Goal: Task Accomplishment & Management: Use online tool/utility

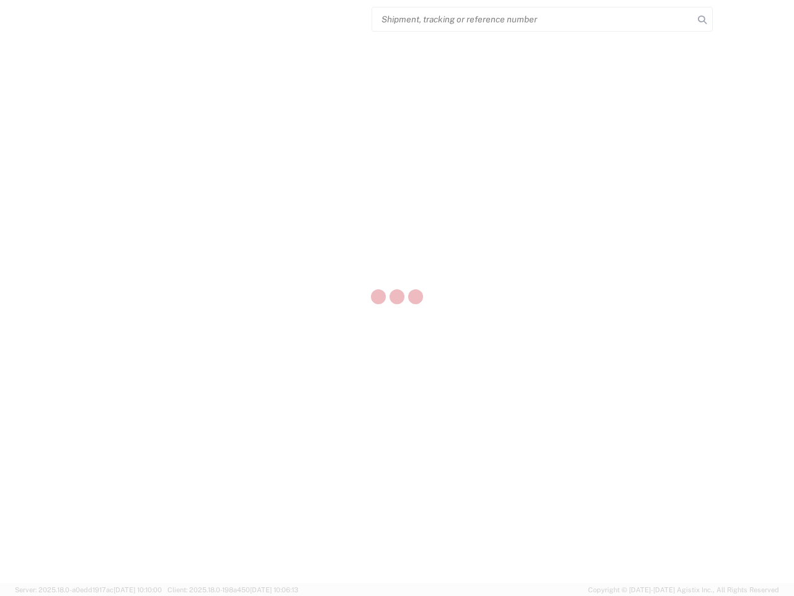
select select "US"
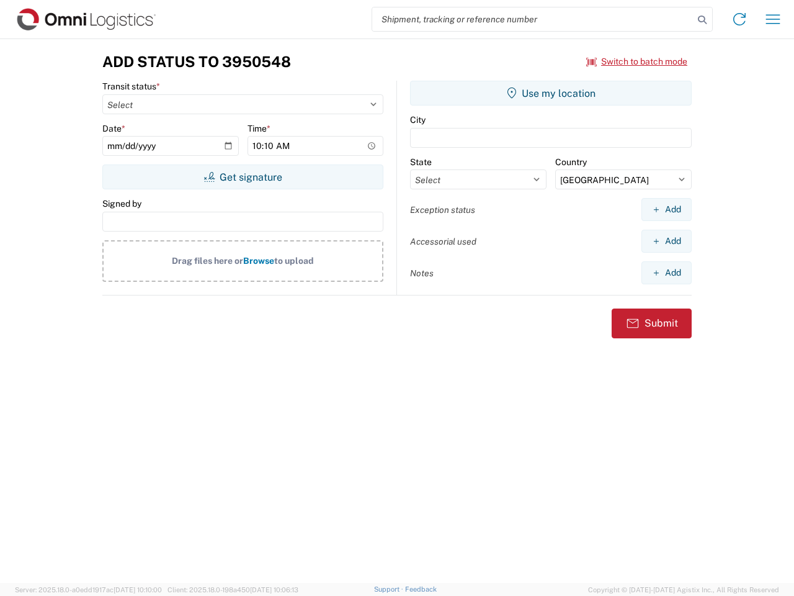
click at [533, 19] on input "search" at bounding box center [533, 19] width 322 height 24
click at [703, 20] on icon at bounding box center [702, 19] width 17 height 17
click at [740, 19] on icon at bounding box center [740, 19] width 20 height 20
click at [773, 19] on icon "button" at bounding box center [774, 18] width 14 height 9
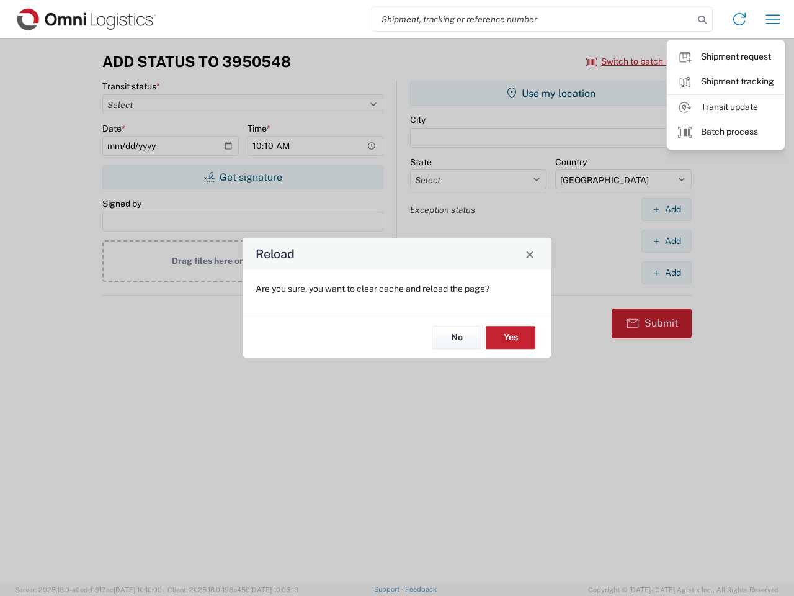
click at [243, 177] on div "Reload Are you sure, you want to clear cache and reload the page? No Yes" at bounding box center [397, 298] width 794 height 596
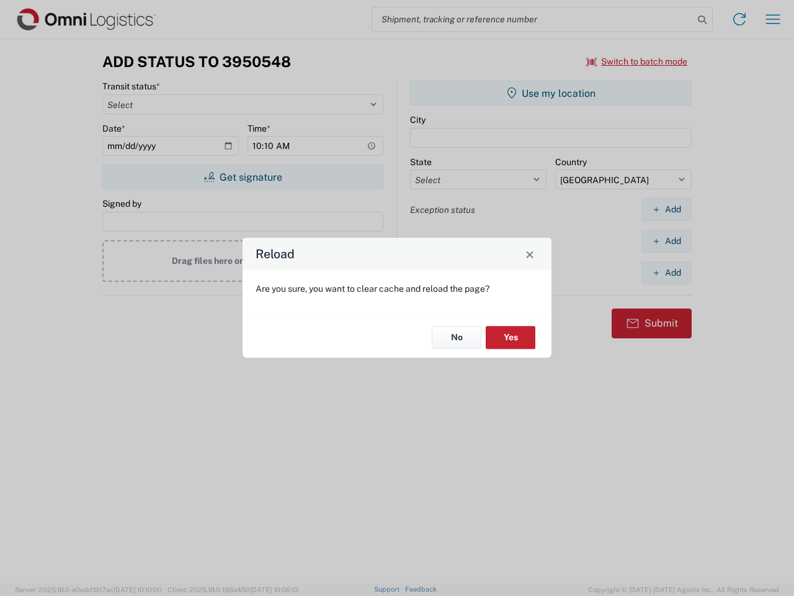
click at [551, 93] on div "Reload Are you sure, you want to clear cache and reload the page? No Yes" at bounding box center [397, 298] width 794 height 596
click at [667, 209] on div "Reload Are you sure, you want to clear cache and reload the page? No Yes" at bounding box center [397, 298] width 794 height 596
click at [667, 241] on div "Reload Are you sure, you want to clear cache and reload the page? No Yes" at bounding box center [397, 298] width 794 height 596
click at [667, 272] on div "Reload Are you sure, you want to clear cache and reload the page? No Yes" at bounding box center [397, 298] width 794 height 596
